Goal: Ask a question: Seek information or help from site administrators or community

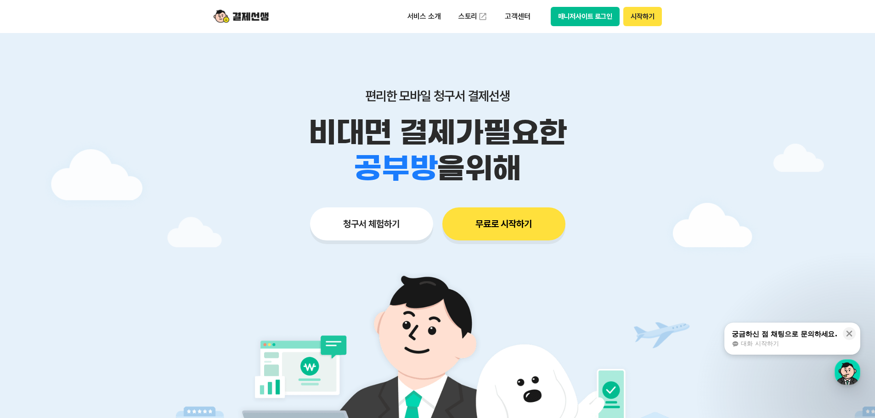
click at [637, 20] on button "시작하기" at bounding box center [642, 16] width 38 height 19
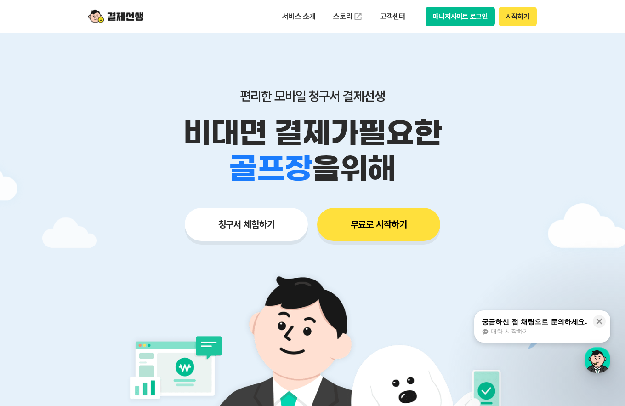
click at [343, 223] on button "무료로 시작하기" at bounding box center [378, 224] width 123 height 33
click at [456, 8] on button "매니저사이트 로그인" at bounding box center [459, 16] width 69 height 19
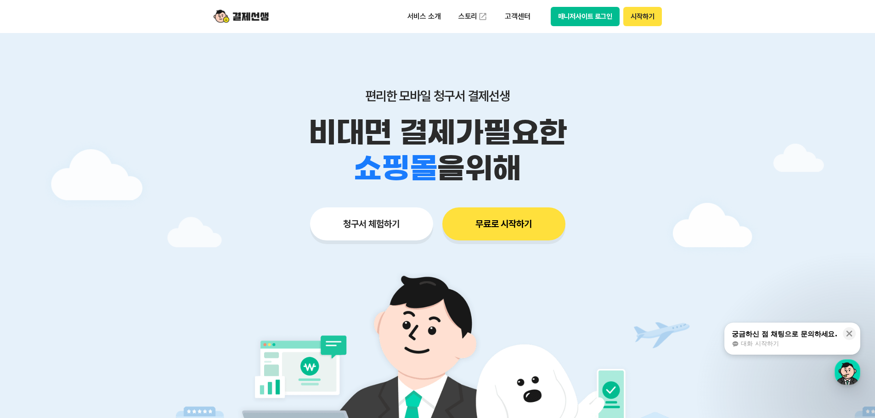
click at [595, 16] on button "매니저사이트 로그인" at bounding box center [585, 16] width 69 height 19
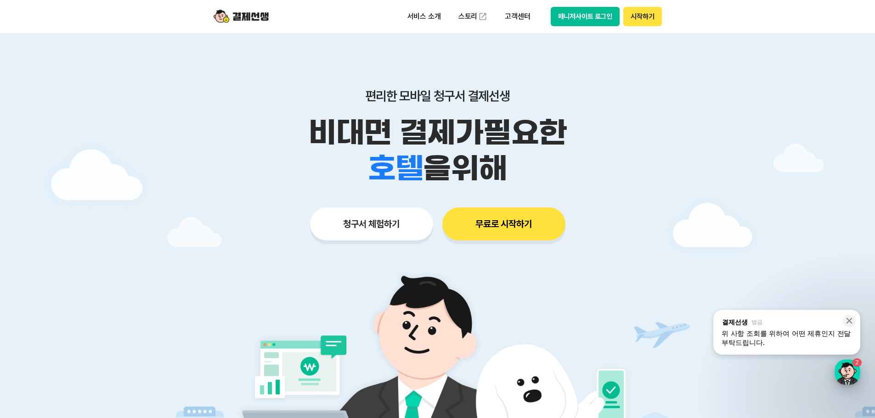
click at [851, 367] on div "button" at bounding box center [848, 373] width 26 height 26
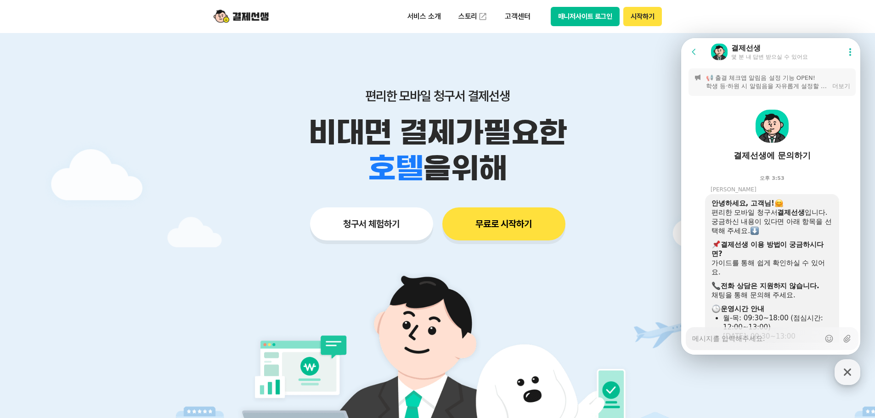
scroll to position [1117, 0]
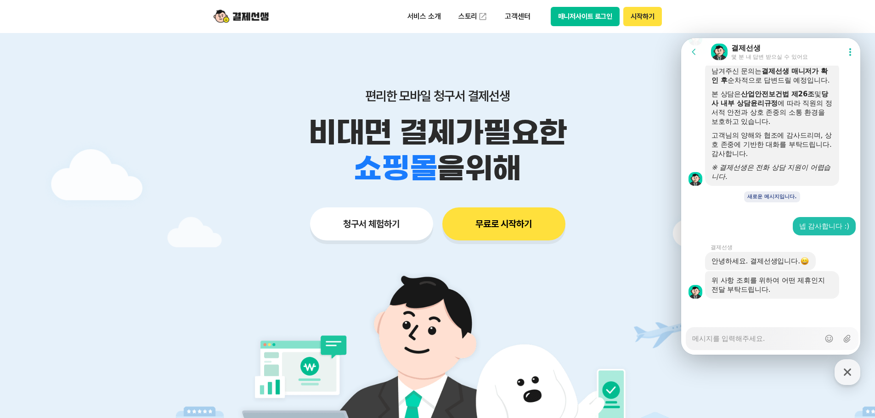
click at [755, 335] on textarea "Messenger Input Textarea" at bounding box center [756, 336] width 128 height 16
click at [760, 338] on textarea "Messenger Input Textarea" at bounding box center [756, 336] width 128 height 16
type textarea "x"
type textarea "ㄱ"
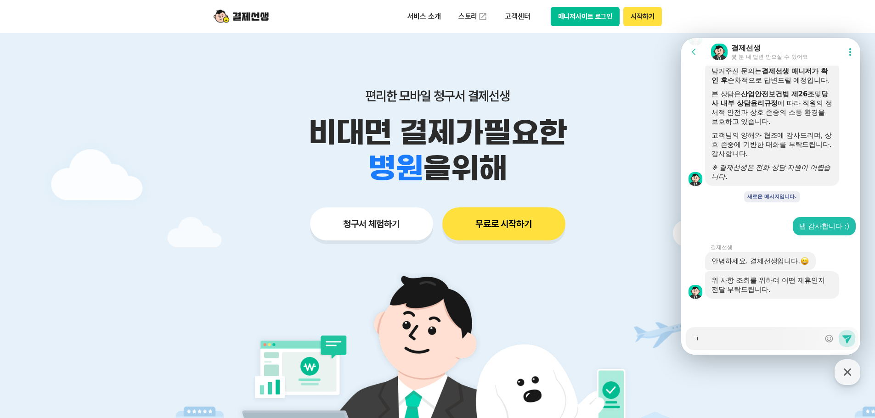
type textarea "x"
type textarea "그"
type textarea "x"
type textarea "극"
type textarea "x"
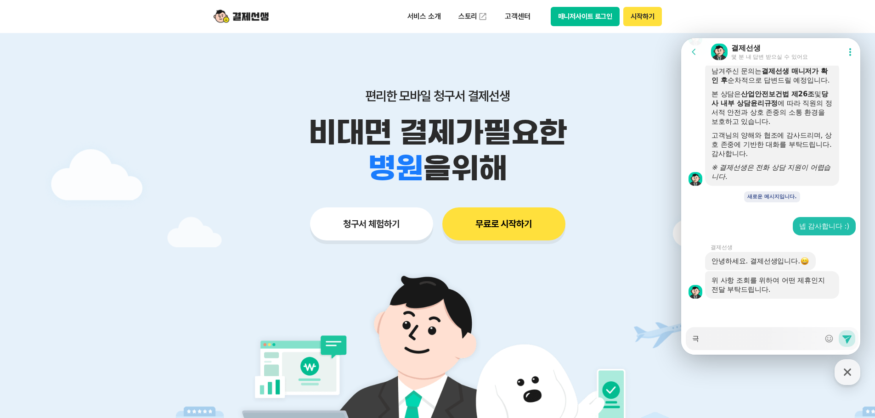
type textarea "그거"
type textarea "x"
type textarea "그건"
type textarea "x"
type textarea "그거느"
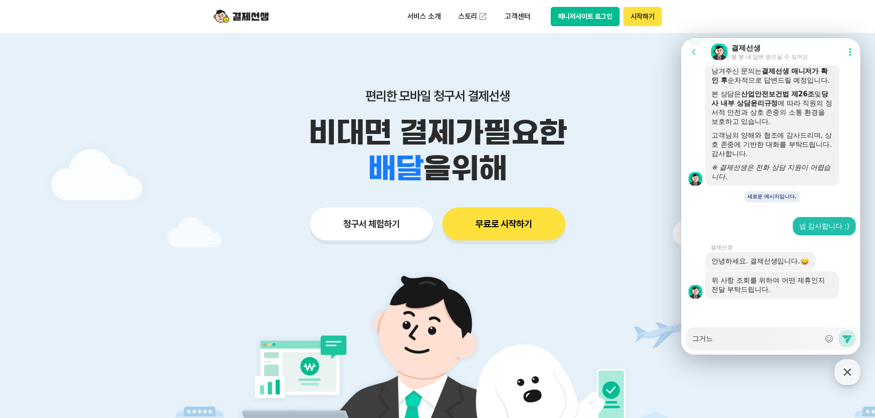
type textarea "x"
type textarea "그거는"
type textarea "x"
type textarea "그거는 ㅎ"
type textarea "x"
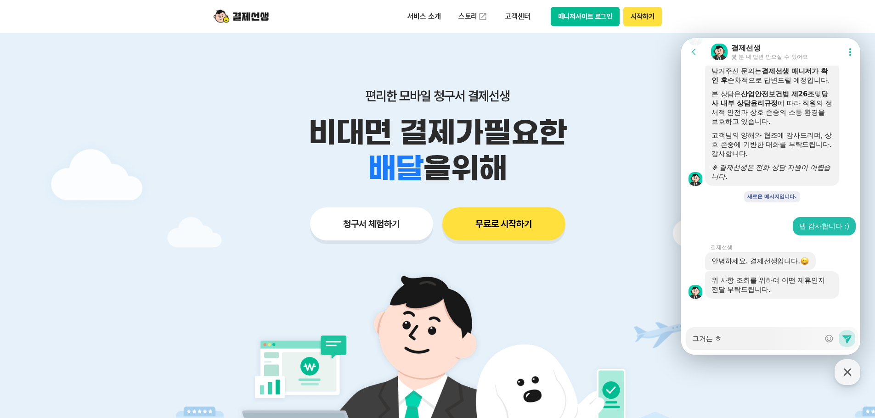
type textarea "그거는 하"
type textarea "x"
type textarea "그거는 한"
type textarea "x"
type textarea "그거는 한ㅂ"
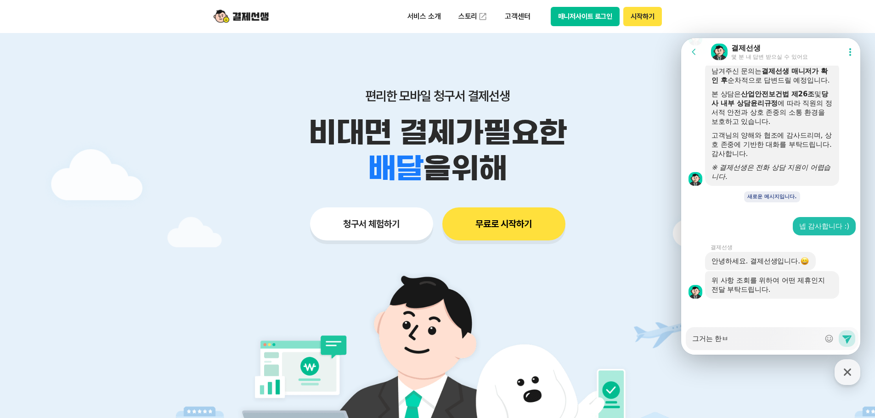
type textarea "x"
type textarea "그거는 한버"
type textarea "x"
type textarea "그거는 한번"
type textarea "x"
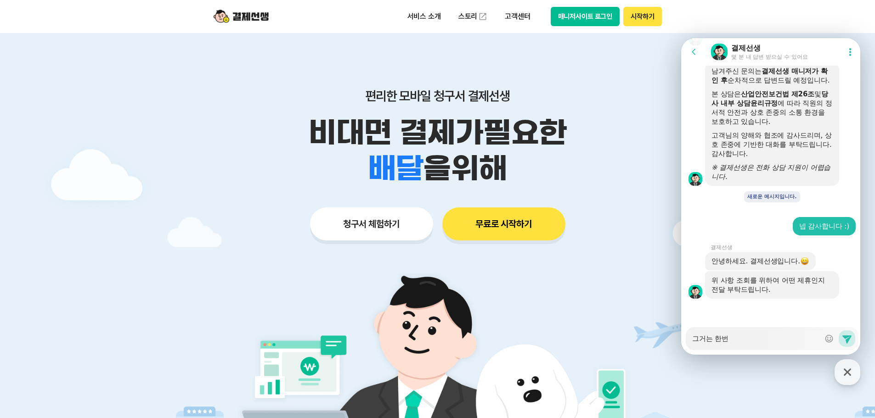
type textarea "그거는 한번"
type textarea "x"
type textarea "그거는 한번 ㅎ"
type textarea "x"
type textarea "그거는 한번 호"
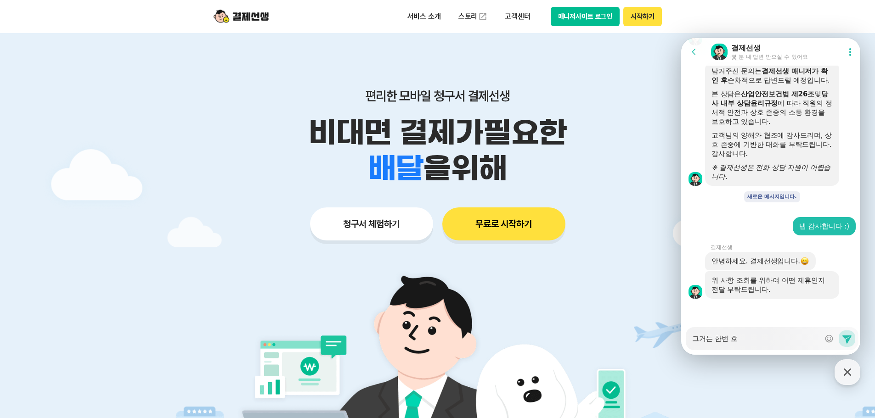
type textarea "x"
type textarea "그거는 한번 화"
type textarea "x"
type textarea "그거는 한번 확"
type textarea "x"
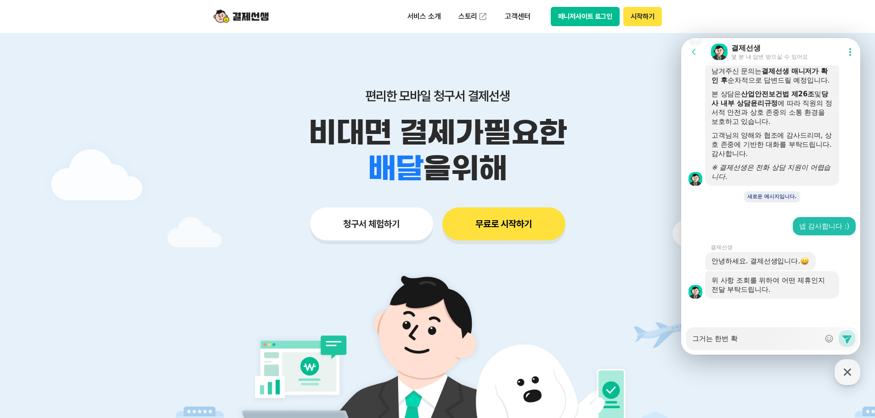
type textarea "그거는 한번 확ㅇ"
type textarea "x"
type textarea "그거는 한번 확이"
type textarea "x"
type textarea "그거는 한번 확인"
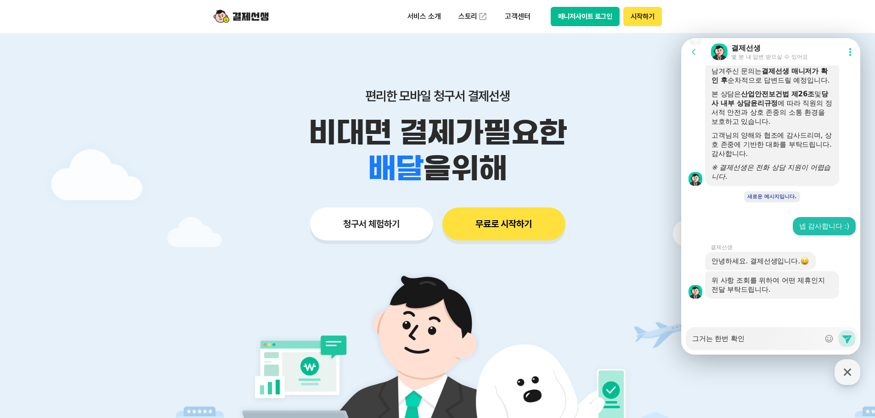
type textarea "x"
type textarea "그거는 한번 확읺"
type textarea "x"
type textarea "그거는 한번 확인해"
type textarea "x"
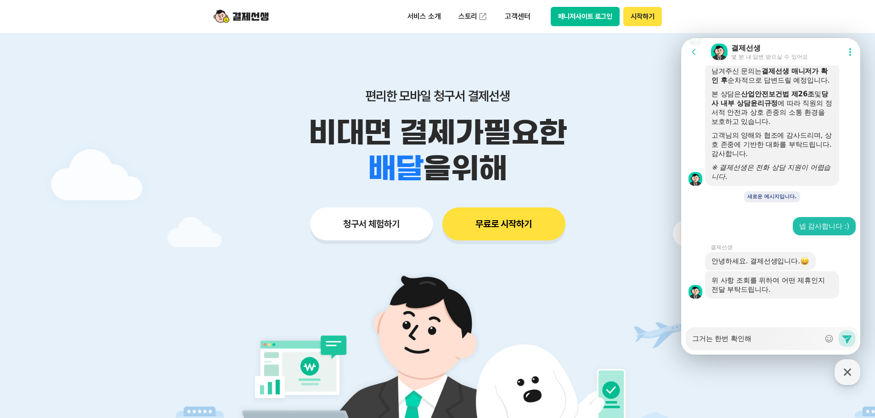
type textarea "그거는 한번 확인햅"
type textarea "x"
type textarea "그거는 한번 확인해보"
type textarea "x"
type textarea "그거는 한번 확인해복"
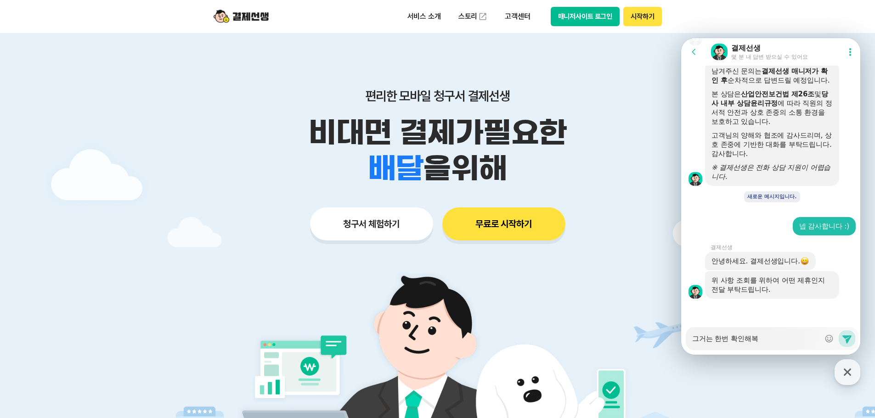
type textarea "x"
type textarea "그거는 한번 확인해보고"
type textarea "x"
type textarea "그거는 한번 확인해보고"
type textarea "x"
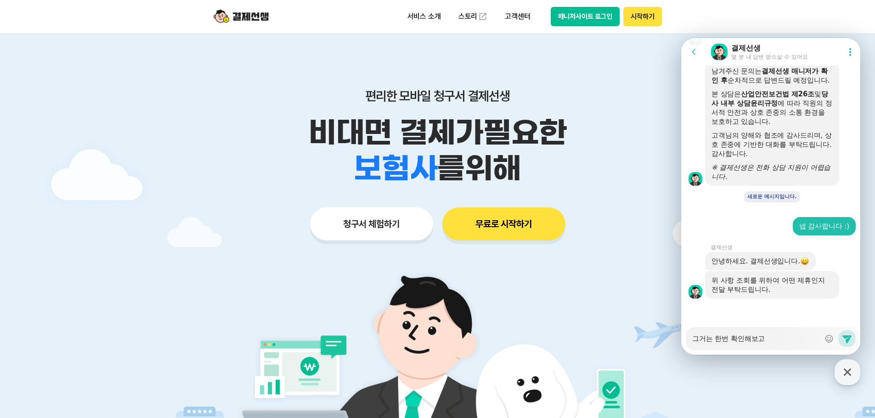
type textarea "그거는 한번 확인해보고 ㅇ"
type textarea "x"
type textarea "그거는 한번 확인해보고 여"
type textarea "x"
type textarea "그거는 한번 확인해보고 연"
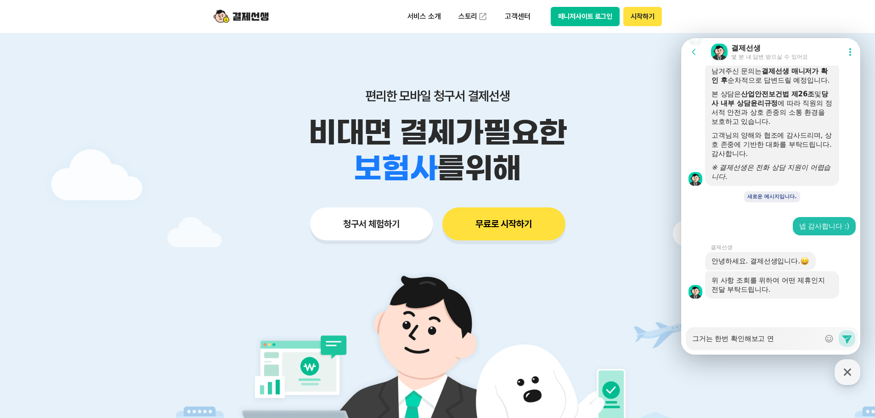
type textarea "x"
type textarea "그거는 한번 확인해보고 연ㄹ"
type textarea "x"
type textarea "그거는 한번 확인해보고 연라"
type textarea "x"
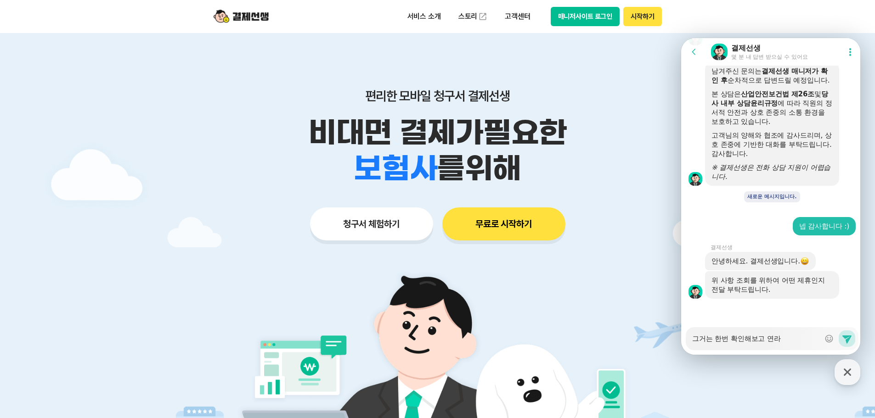
type textarea "그거는 한번 확인해보고 연락"
type textarea "x"
type textarea "그거는 한번 확인해보고 연락ㄷ"
type textarea "x"
type textarea "그거는 한번 확인해보고 연락드"
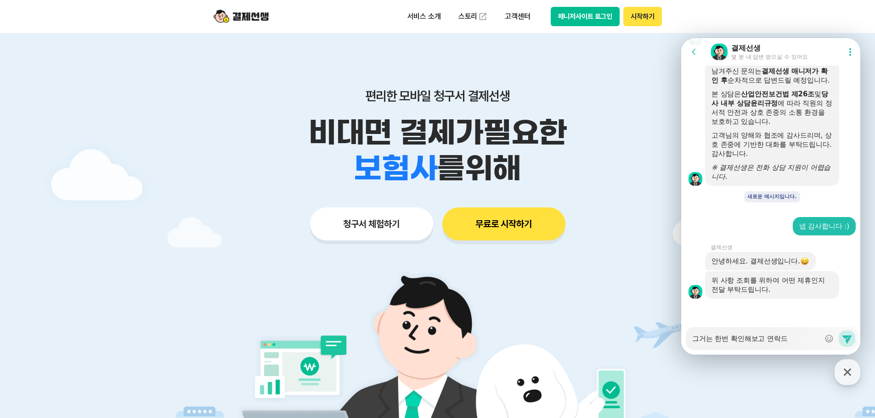
type textarea "x"
type textarea "그거는 한번 확인해보고 연락들"
type textarea "x"
type textarea "그거는 한번 확인해보고 연락드리"
type textarea "x"
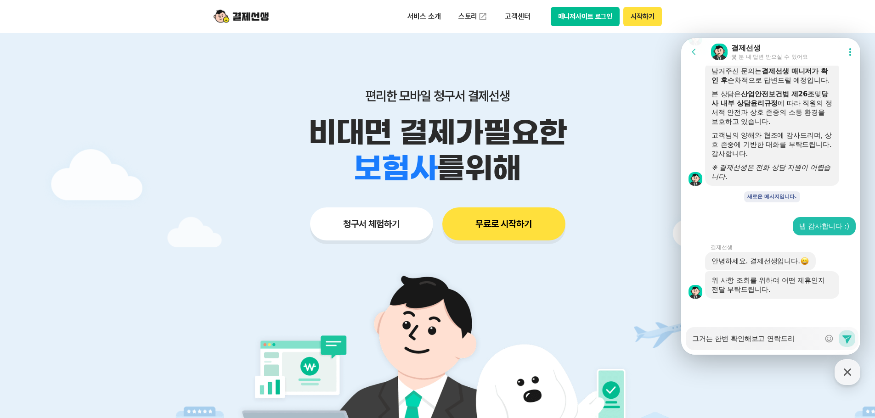
type textarea "그거는 한번 확인해보고 연락드릭"
type textarea "x"
type textarea "그거는 한번 확인해보고 연락드릭ㄹ"
type textarea "x"
type textarea "그거는 한번 확인해보고 연락드릭"
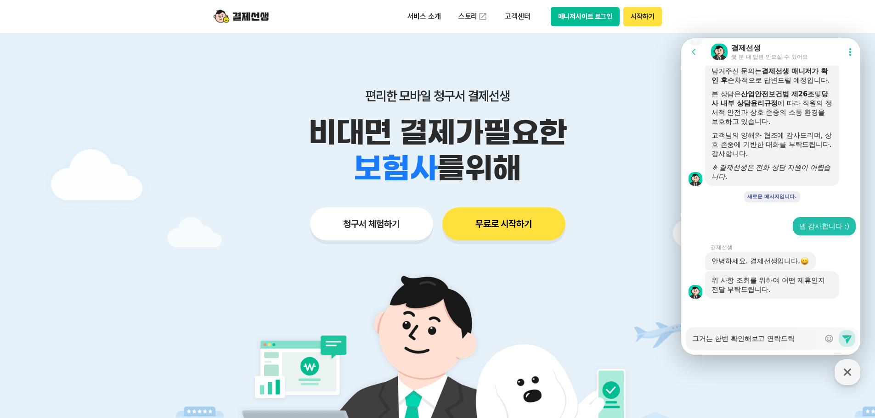
type textarea "x"
type textarea "그거는 한번 확인해보고 연락드"
type textarea "x"
type textarea "그거는 한번 확인해보고 연락"
type textarea "x"
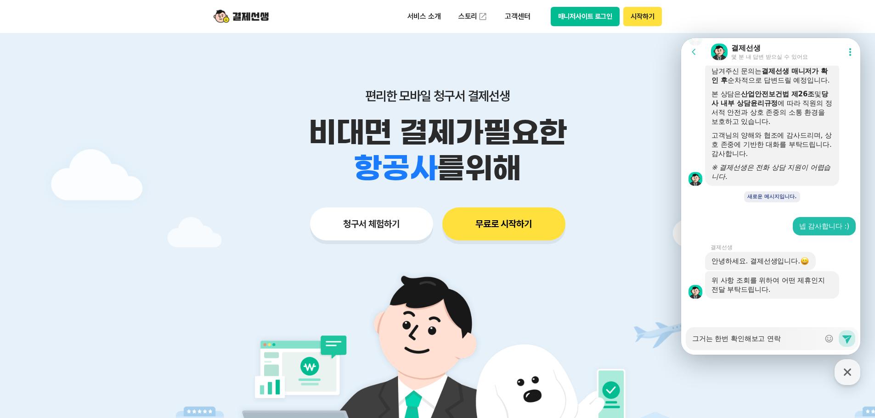
type textarea "그거는 한번 확인해보고 연"
type textarea "x"
type textarea "그거는 한번 확인해보고"
type textarea "x"
type textarea "그거는 한번 확인해보고"
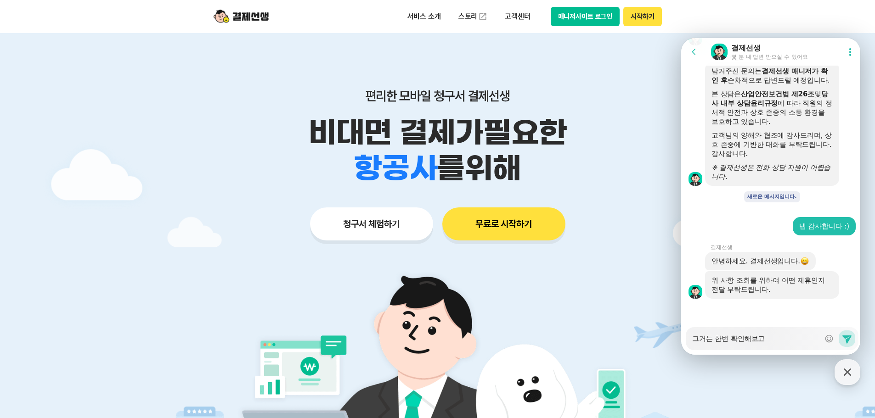
type textarea "x"
type textarea "그거는 한번 확인해보"
type textarea "x"
type textarea "그거는 한번 확인해"
type textarea "x"
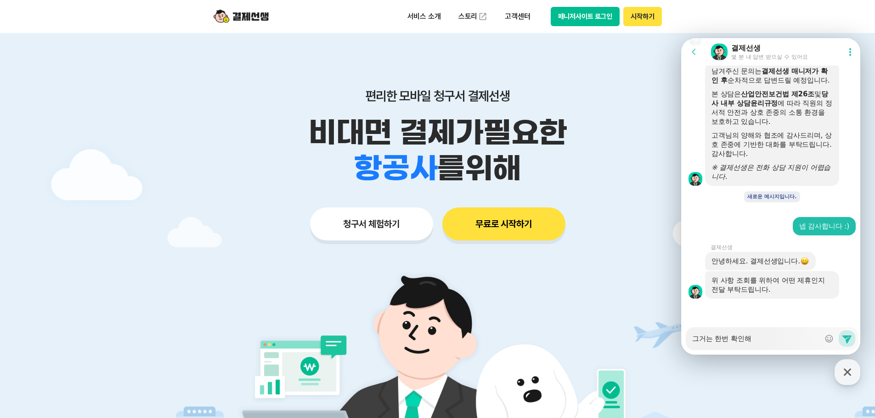
type textarea "그거는 한번 확인"
type textarea "x"
type textarea "그거는 한번 확"
type textarea "x"
type textarea "그거는 한번"
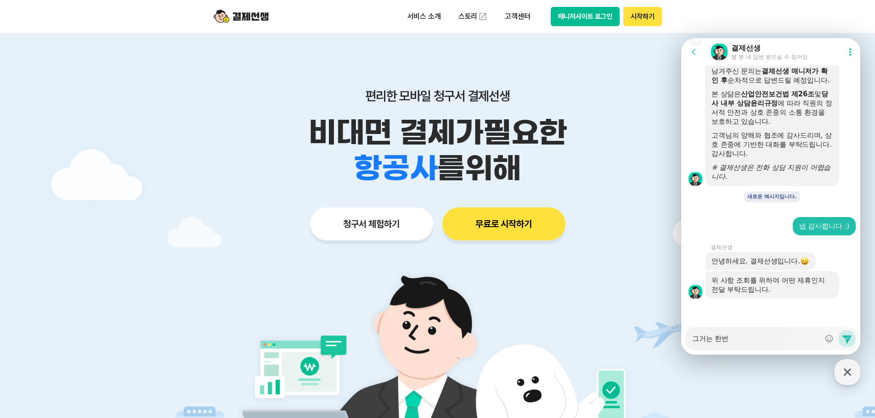
type textarea "x"
type textarea "그거는 한번"
type textarea "x"
type textarea "그거는 한"
type textarea "x"
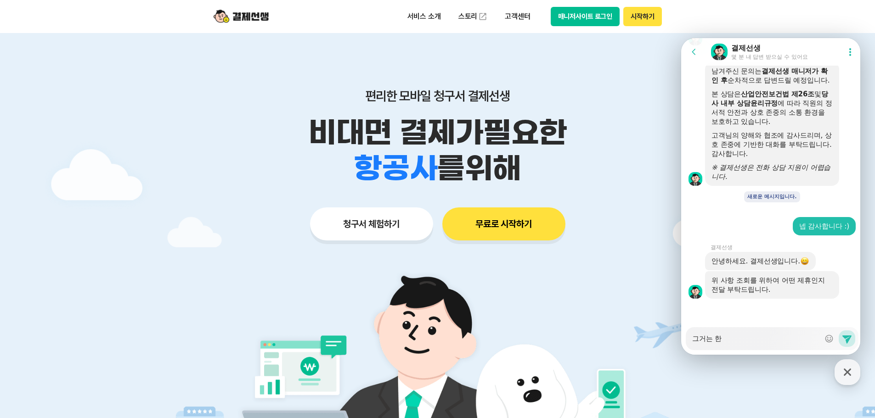
type textarea "그거는"
type textarea "x"
type textarea "그거는"
type textarea "x"
type textarea "그거"
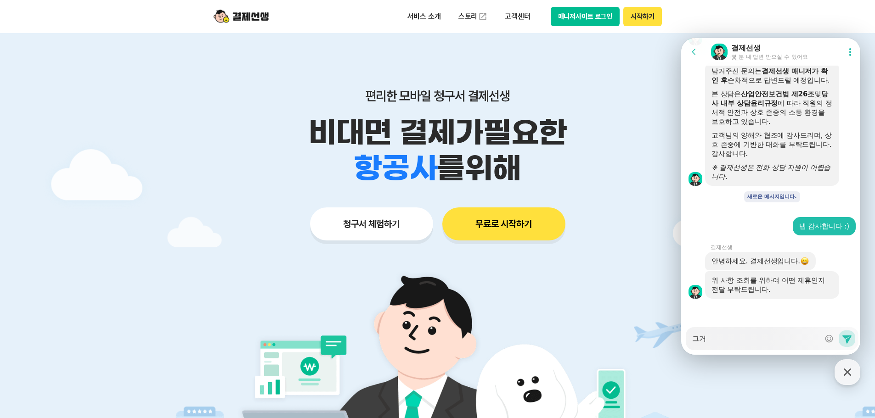
type textarea "x"
type textarea "그"
type textarea "x"
type textarea "ㅇ"
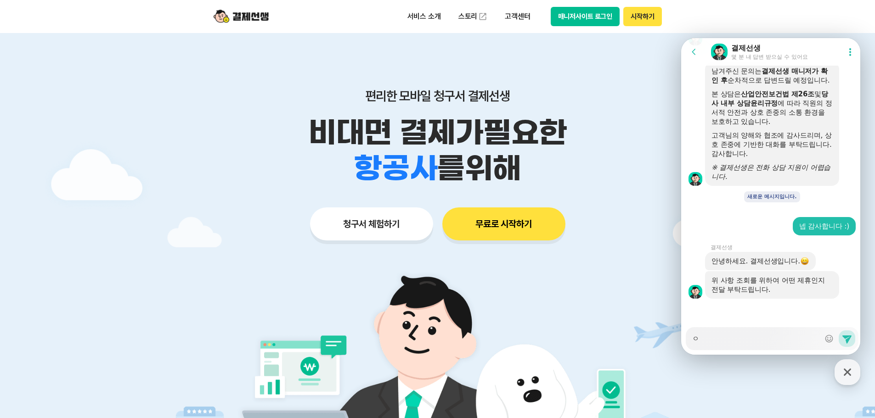
type textarea "x"
type textarea "앙"
type textarea "x"
type textarea "아아"
type textarea "x"
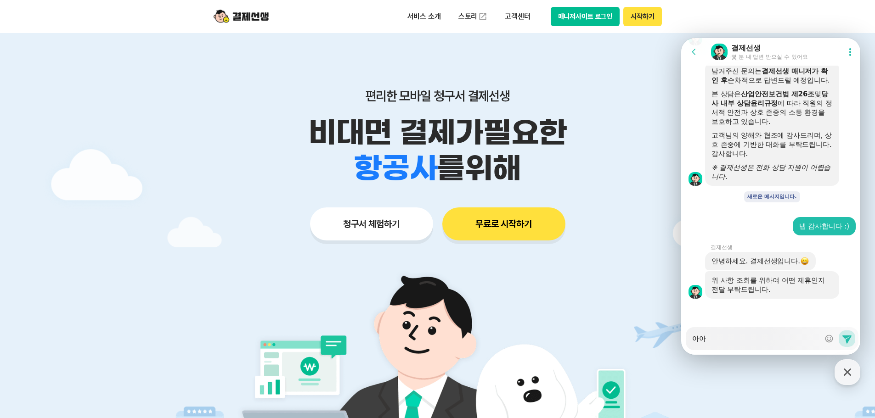
type textarea "아아"
type textarea "x"
type textarea "아아 ㄱ"
type textarea "x"
type textarea "아아 그"
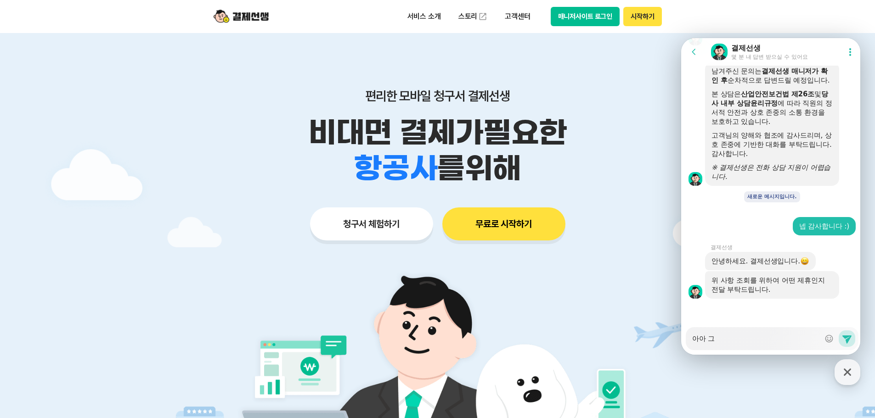
type textarea "x"
type textarea "아아 극"
type textarea "x"
type textarea "아아 그거"
type textarea "x"
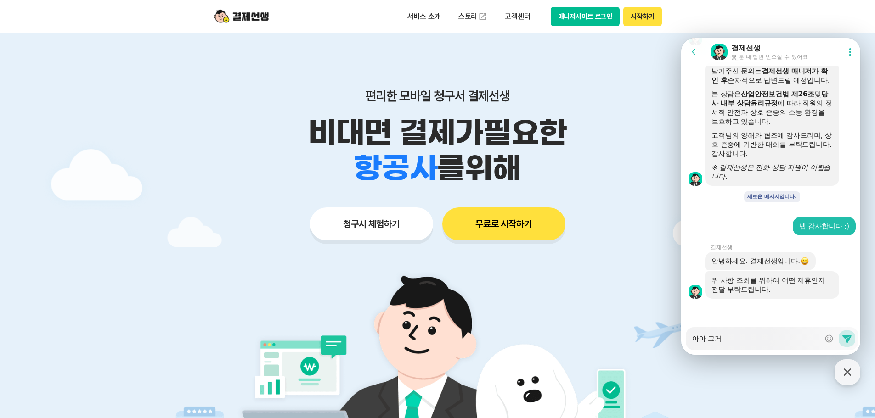
type textarea "아아 그걲"
type textarea "x"
type textarea "아아 그거까"
type textarea "x"
type textarea "아아 그거깢"
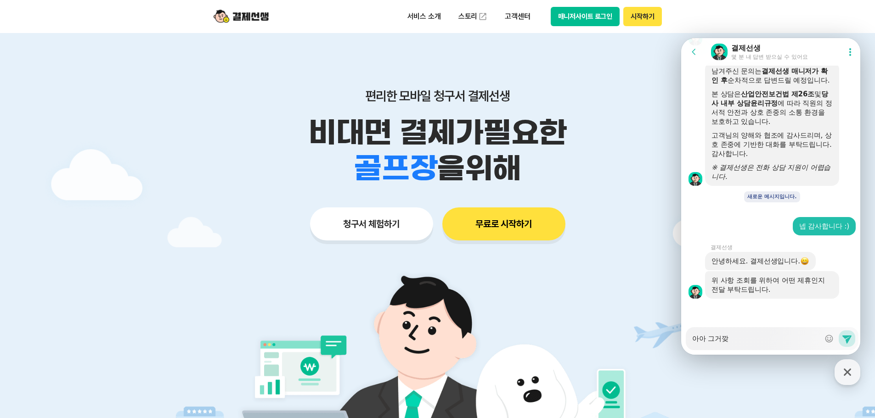
type textarea "x"
type textarea "아아 그거까지"
type textarea "x"
type textarea "아아 그거까진"
type textarea "x"
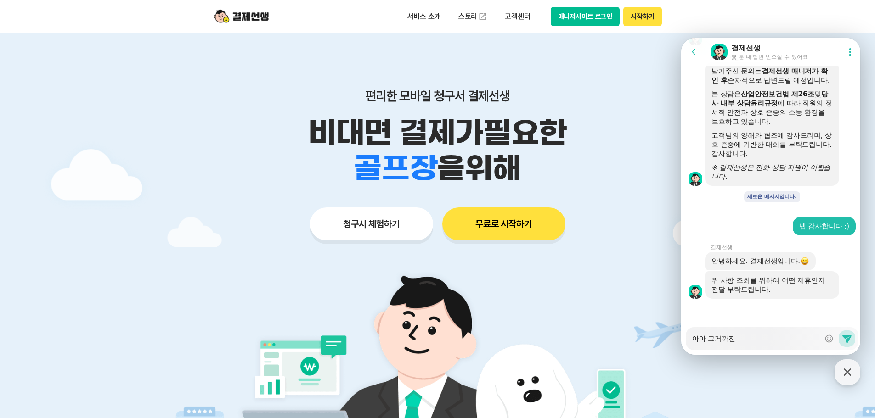
type textarea "아아 그거까지느"
type textarea "x"
type textarea "아아 그거까지는"
type textarea "x"
type textarea "아아 그거까지는 ㅁ"
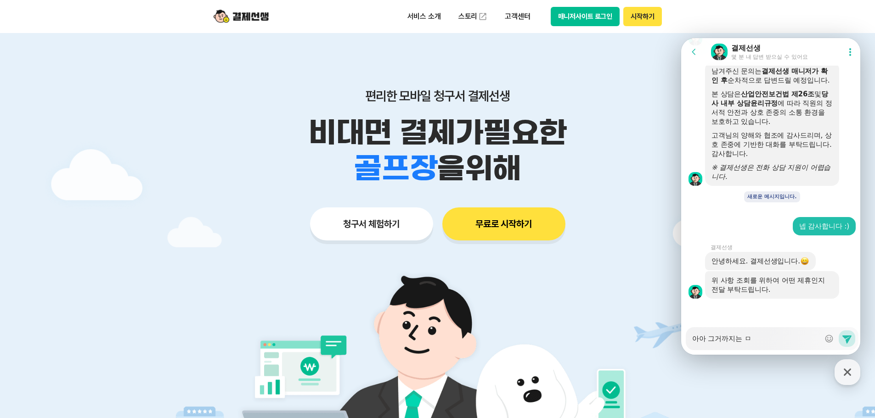
type textarea "x"
type textarea "아아 그거까지는 모"
type textarea "x"
type textarea "아아 그거까지는 몰"
type textarea "x"
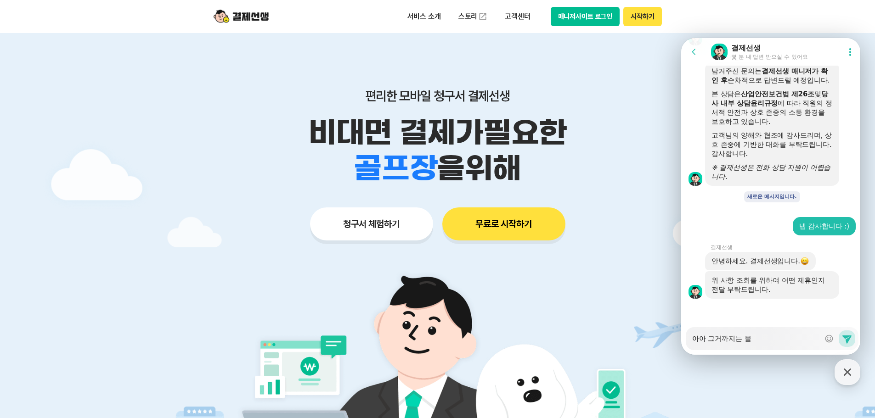
type textarea "아아 그거까지는 모르"
type textarea "x"
type textarea "아아 그거까지는 모륵"
type textarea "x"
type textarea "아아 그거까지는 모르계"
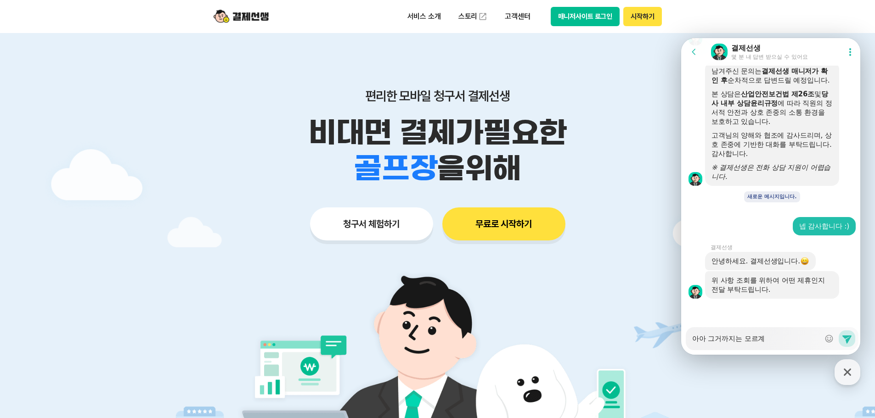
type textarea "x"
type textarea "아아 그거까지는 모르곙"
type textarea "x"
type textarea "아아 그거까지는 모르계"
type textarea "x"
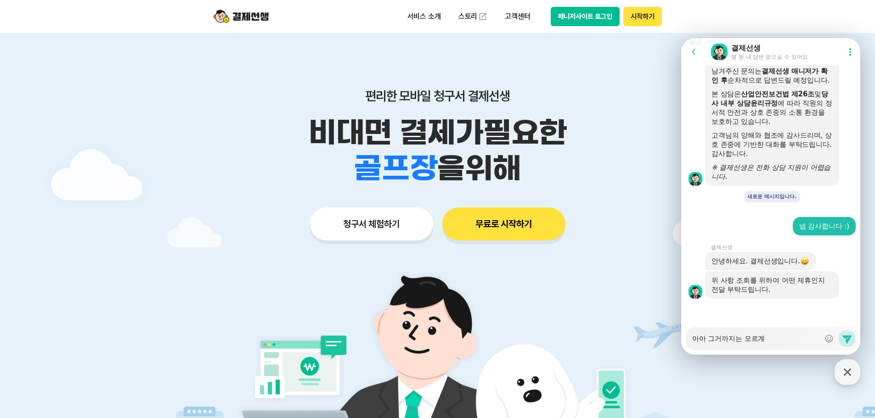
type textarea "아아 그거까지는 모르ㄱ"
type textarea "x"
type textarea "아아 그거까지는 모르게"
type textarea "x"
type textarea "아아 그거까지는 모르겠"
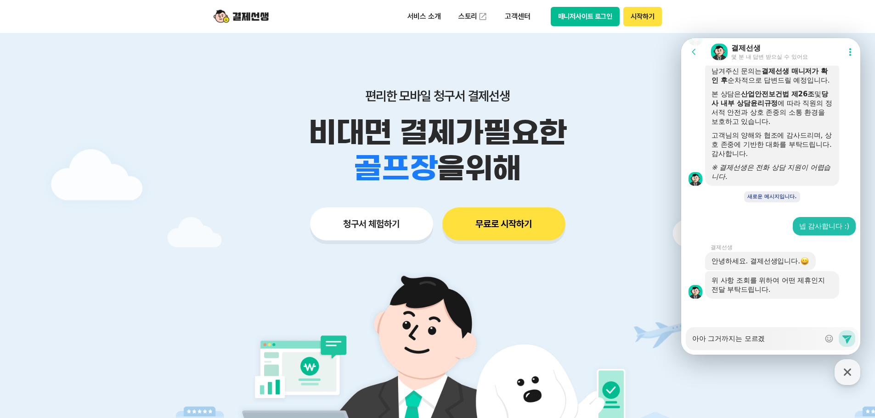
type textarea "x"
type textarea "아아 그거까지는 모르겠ㅇ"
type textarea "x"
type textarea "아아 그거까지는 모르겠어"
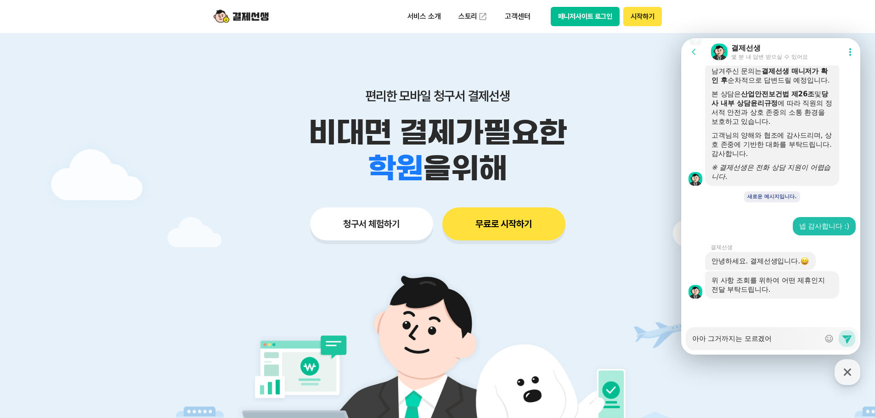
type textarea "x"
type textarea "아아 그거까지는 모르겠엉"
type textarea "x"
type textarea "아아 그거까지는 모르겠어요"
type textarea "x"
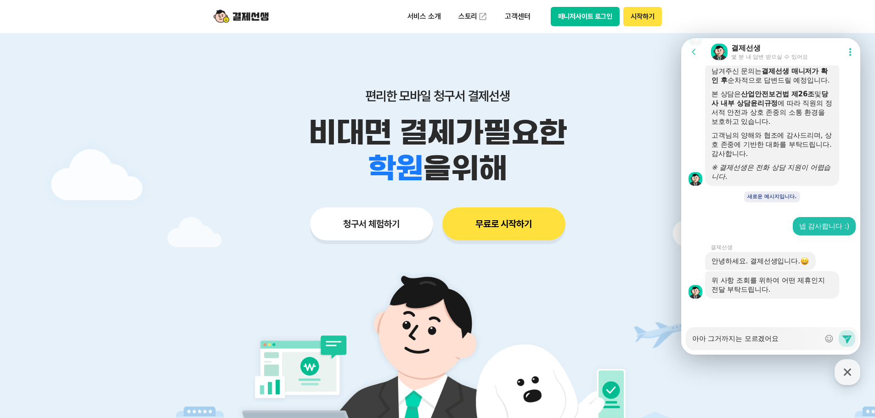
type textarea "아아 그거까지는 모르겠어요"
type textarea "x"
type textarea "아아 그거까지는 모르겠어요 ㅜ"
type textarea "x"
type textarea "아아 그거까지는 모르겠어요 ㅜㅜ"
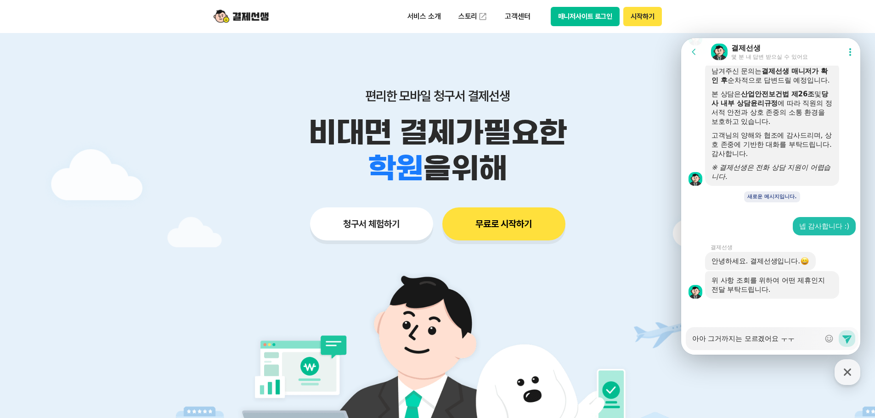
type textarea "x"
type textarea "아아 그거까지는 모르겠어요 ㅜㅜ"
type textarea "x"
type textarea "아아 그거까지는 모르겠어요 ㅜㅜ 호"
type textarea "x"
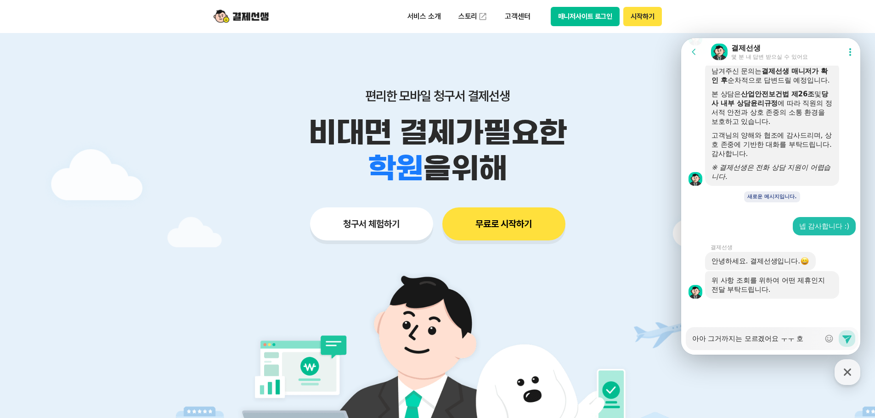
type textarea "아아 그거까지는 모르겠어요 ㅜㅜ 화"
type textarea "x"
type textarea "아아 그거까지는 모르겠어요 ㅜㅜ 확"
type textarea "x"
type textarea "아아 그거까지는 모르겠어요 ㅜㅜ 확ㅇ"
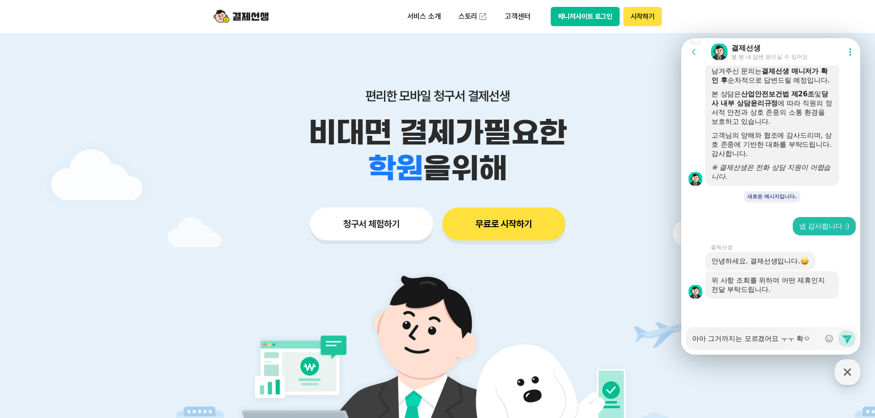
type textarea "x"
type textarea "아아 그거까지는 모르겠어요 ㅜㅜ 확이"
type textarea "x"
type textarea "아아 그거까지는 모르겠어요 ㅜㅜ 확인"
type textarea "x"
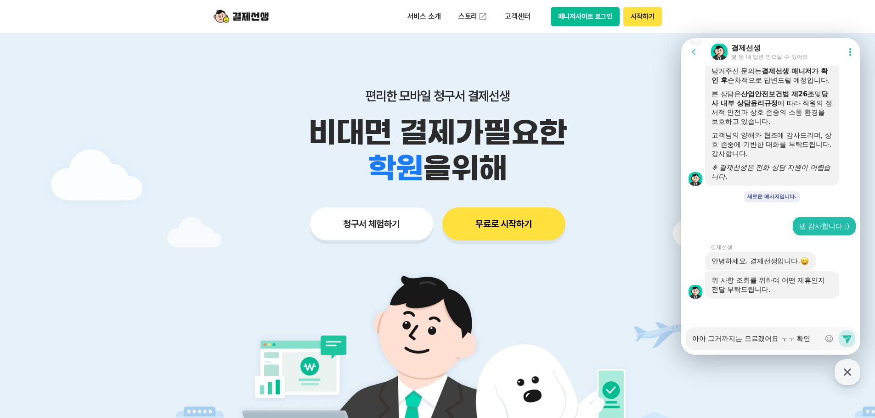
type textarea "아아 그거까지는 모르겠어요 ㅜㅜ 확읺"
type textarea "x"
type textarea "아아 그거까지는 모르겠어요 ㅜㅜ 확인해"
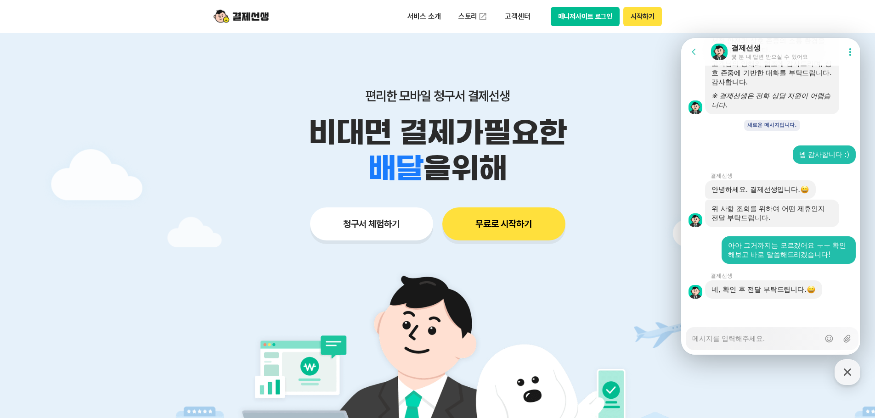
scroll to position [1189, 0]
